Goal: Task Accomplishment & Management: Manage account settings

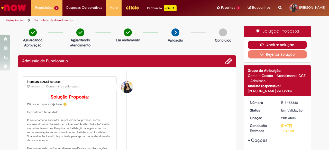
click at [164, 43] on button "Aceitar solução" at bounding box center [277, 45] width 59 height 8
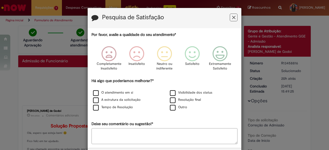
click at [164, 17] on button "Feedback" at bounding box center [234, 18] width 8 height 8
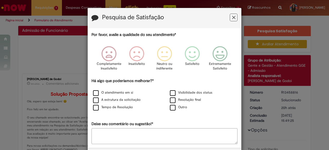
click at [232, 17] on icon "Feedback" at bounding box center [233, 17] width 3 height 5
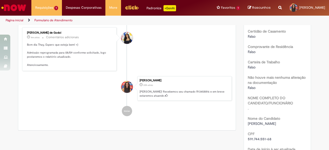
scroll to position [223, 0]
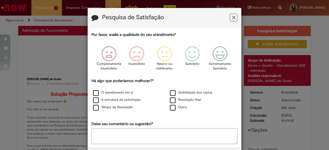
click at [232, 18] on icon "Feedback" at bounding box center [233, 17] width 3 height 5
